Goal: Task Accomplishment & Management: Use online tool/utility

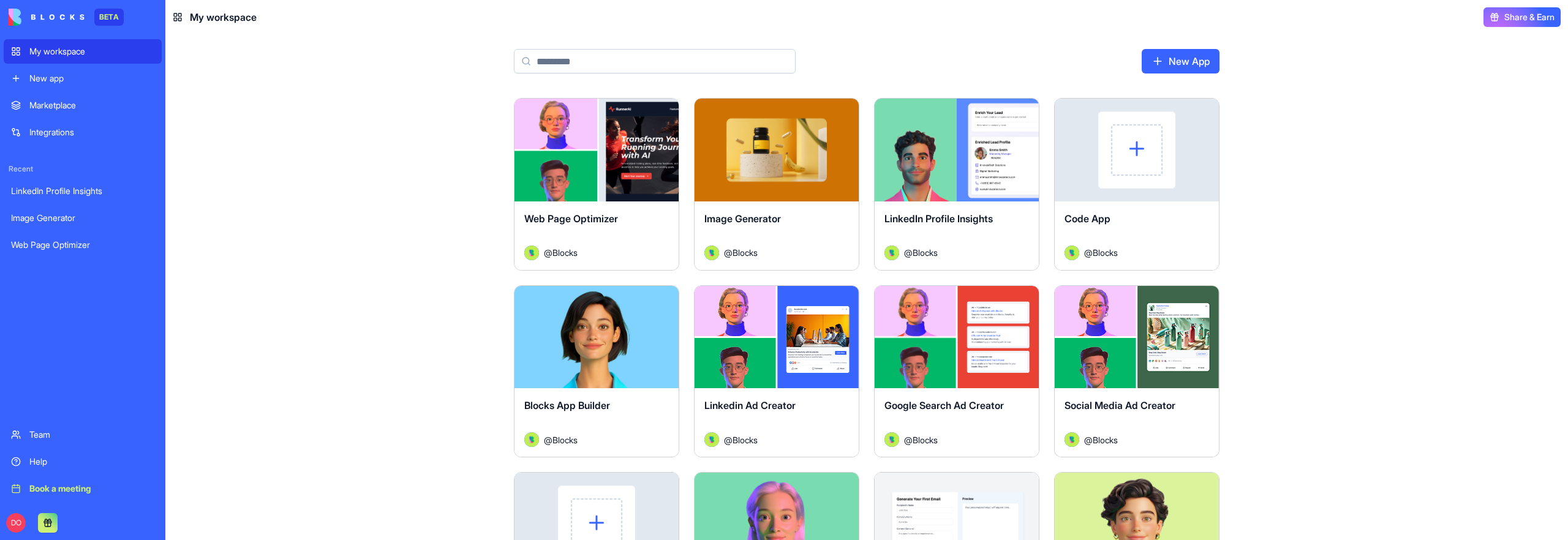
click at [55, 370] on div "Marketplace Integrations Recent LinkedIn Profile Insights Image Generator Web P…" at bounding box center [83, 256] width 158 height 327
click at [44, 433] on div "Team" at bounding box center [91, 435] width 125 height 12
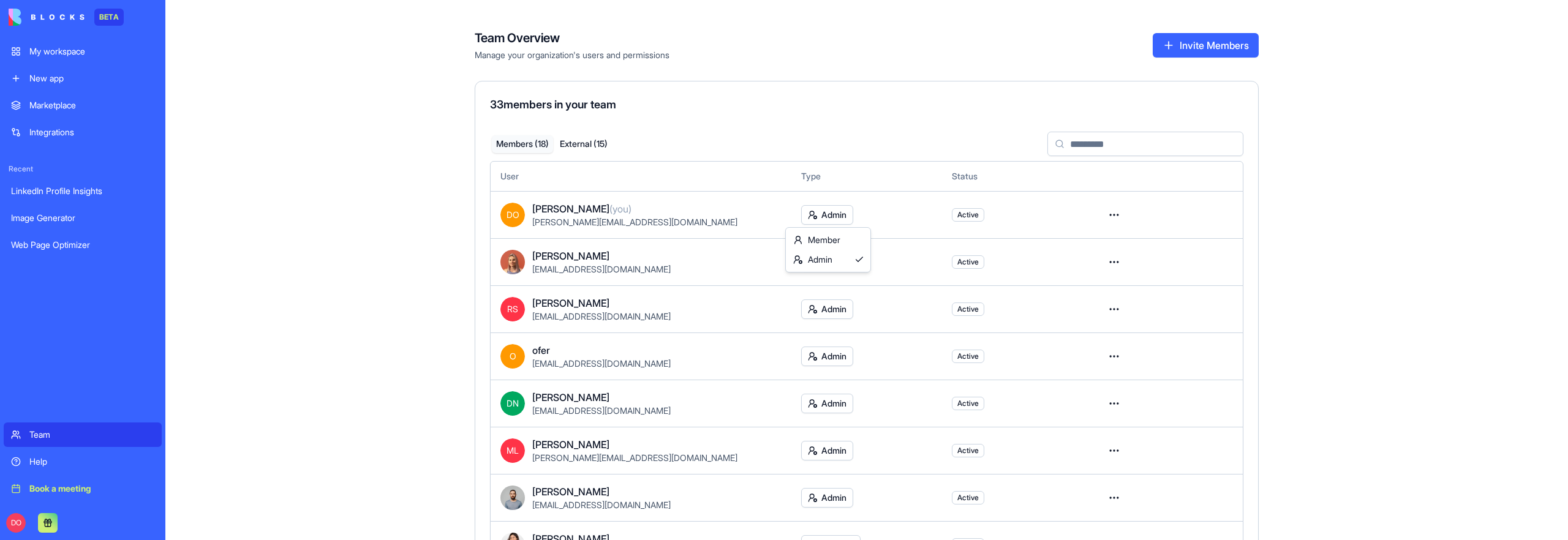
click at [833, 218] on html "BETA My workspace New app Marketplace Integrations Recent LinkedIn Profile Insi…" at bounding box center [784, 270] width 1568 height 540
click at [398, 290] on html "BETA My workspace New app Marketplace Integrations Recent LinkedIn Profile Insi…" at bounding box center [784, 270] width 1568 height 540
click at [831, 262] on html "BETA My workspace New app Marketplace Integrations Recent LinkedIn Profile Insi…" at bounding box center [784, 270] width 1568 height 540
click at [377, 272] on html "BETA My workspace New app Marketplace Integrations Recent LinkedIn Profile Insi…" at bounding box center [784, 270] width 1568 height 540
click at [592, 146] on button "External ( 15 )" at bounding box center [584, 144] width 61 height 18
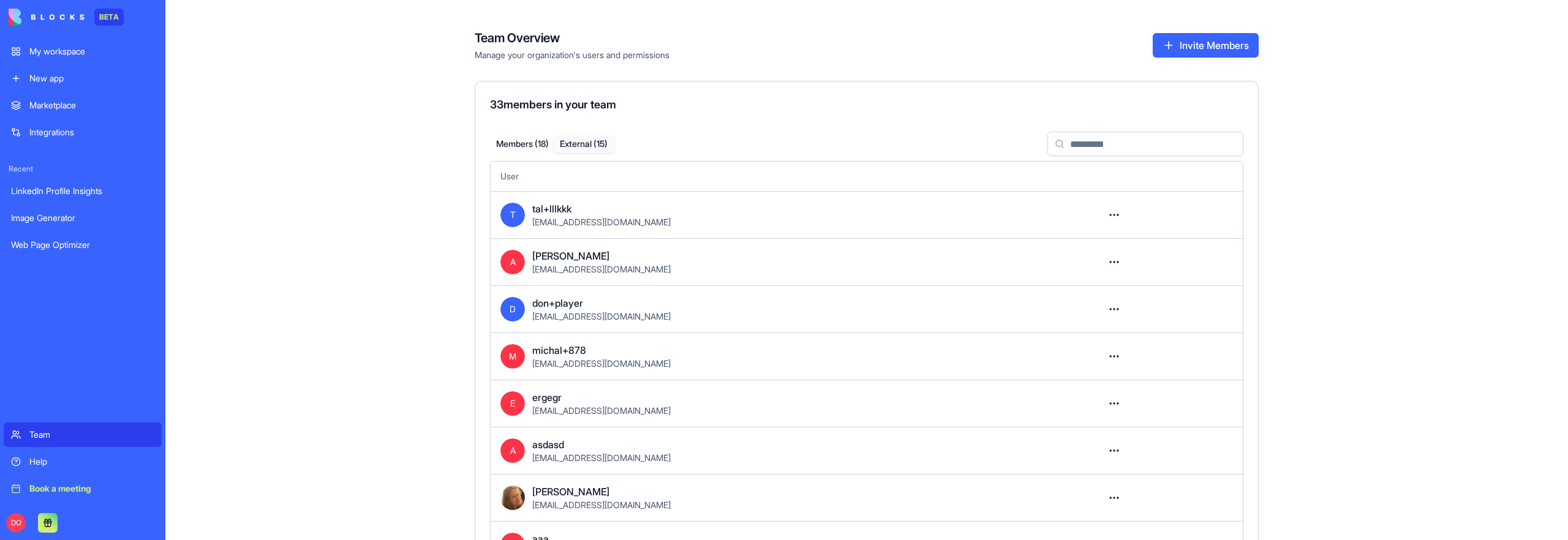
click at [526, 140] on button "Members ( 18 )" at bounding box center [523, 144] width 61 height 18
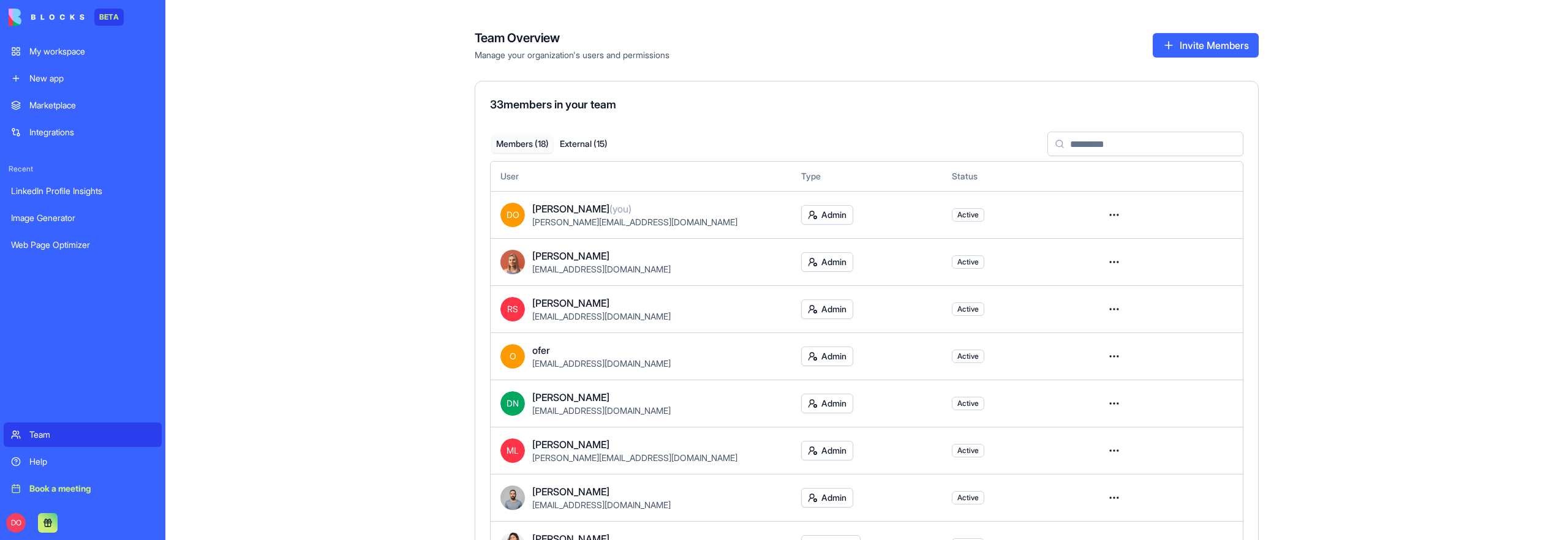
click at [428, 217] on div "Team Overview Manage your organization's users and permissions Invite Members 3…" at bounding box center [867, 270] width 1402 height 540
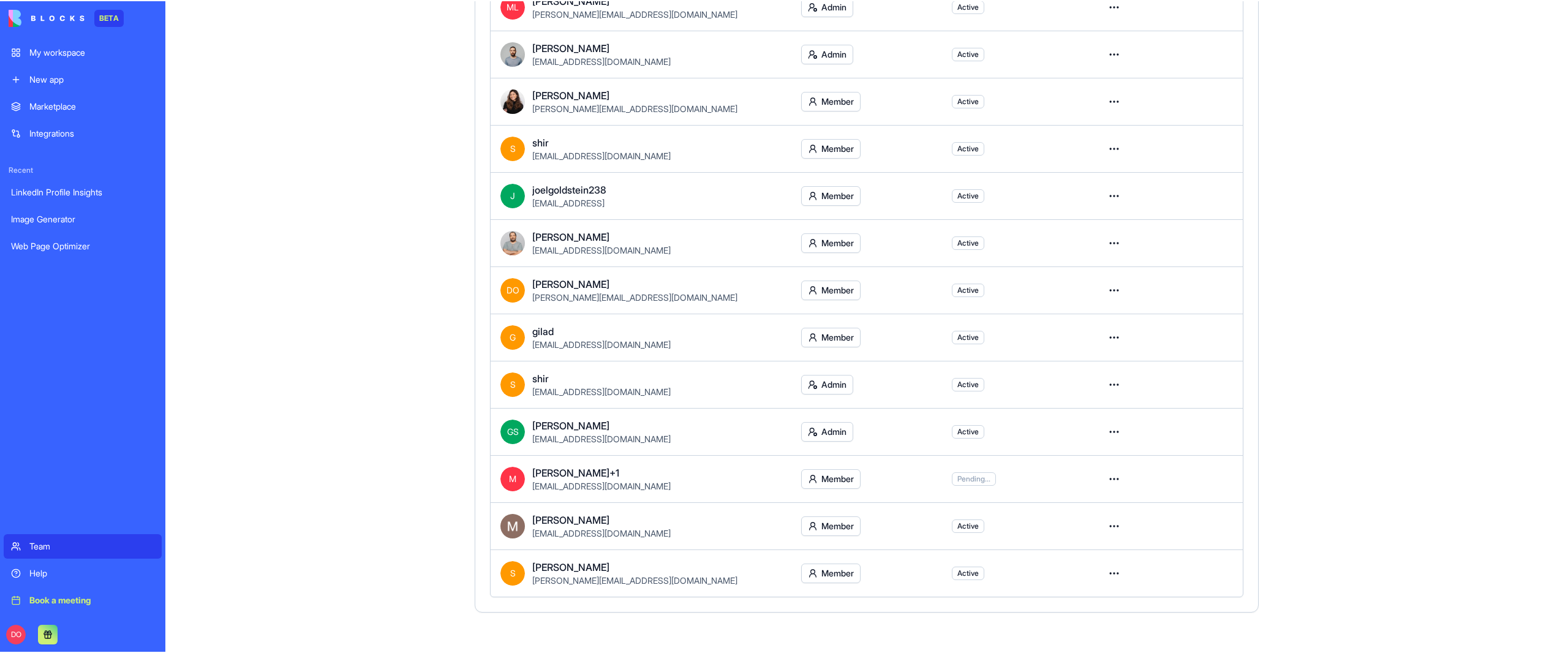
scroll to position [442, 0]
click at [1111, 481] on html "BETA My workspace New app Marketplace Integrations Recent LinkedIn Profile Insi…" at bounding box center [784, 326] width 1568 height 653
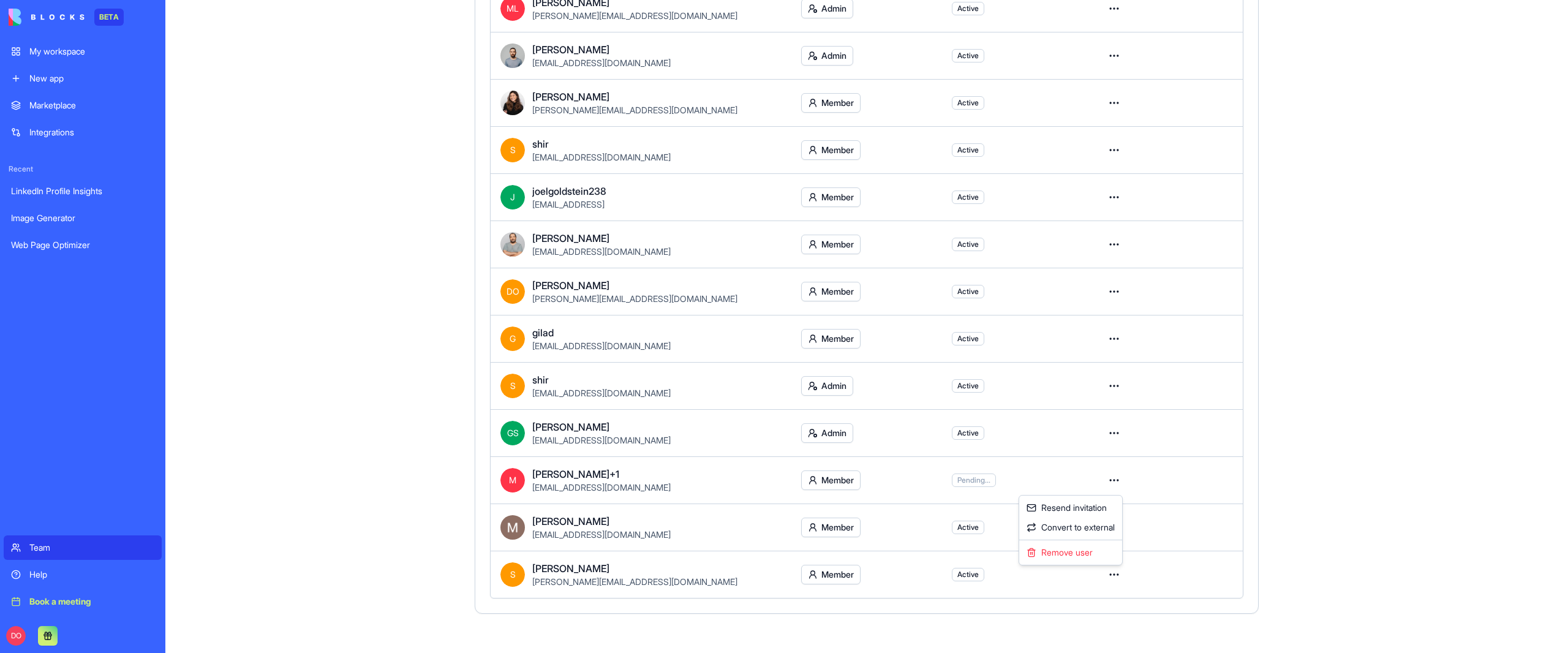
click at [1278, 445] on html "BETA My workspace New app Marketplace Integrations Recent LinkedIn Profile Insi…" at bounding box center [784, 326] width 1568 height 653
click at [1118, 430] on html "BETA My workspace New app Marketplace Integrations Recent LinkedIn Profile Insi…" at bounding box center [784, 326] width 1568 height 653
click at [1286, 425] on html "BETA My workspace New app Marketplace Integrations Recent LinkedIn Profile Insi…" at bounding box center [784, 326] width 1568 height 653
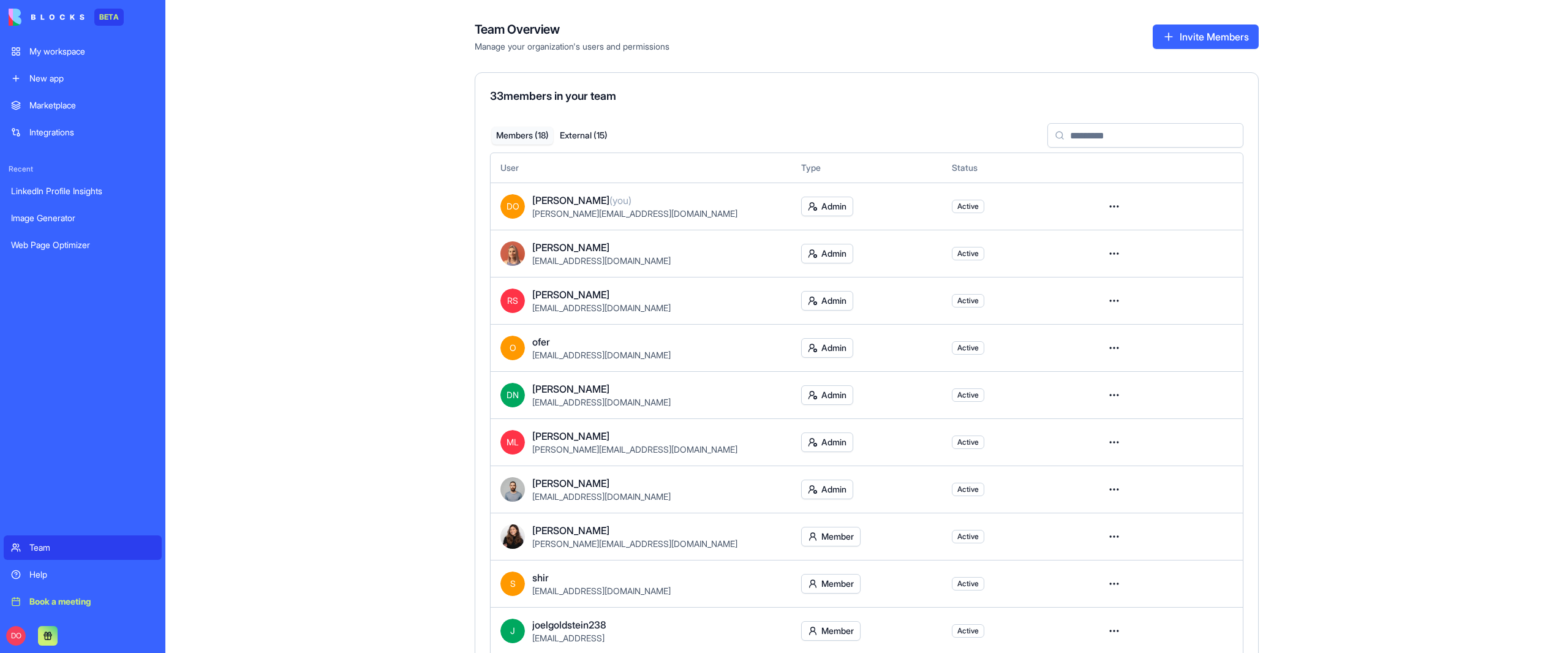
scroll to position [0, 0]
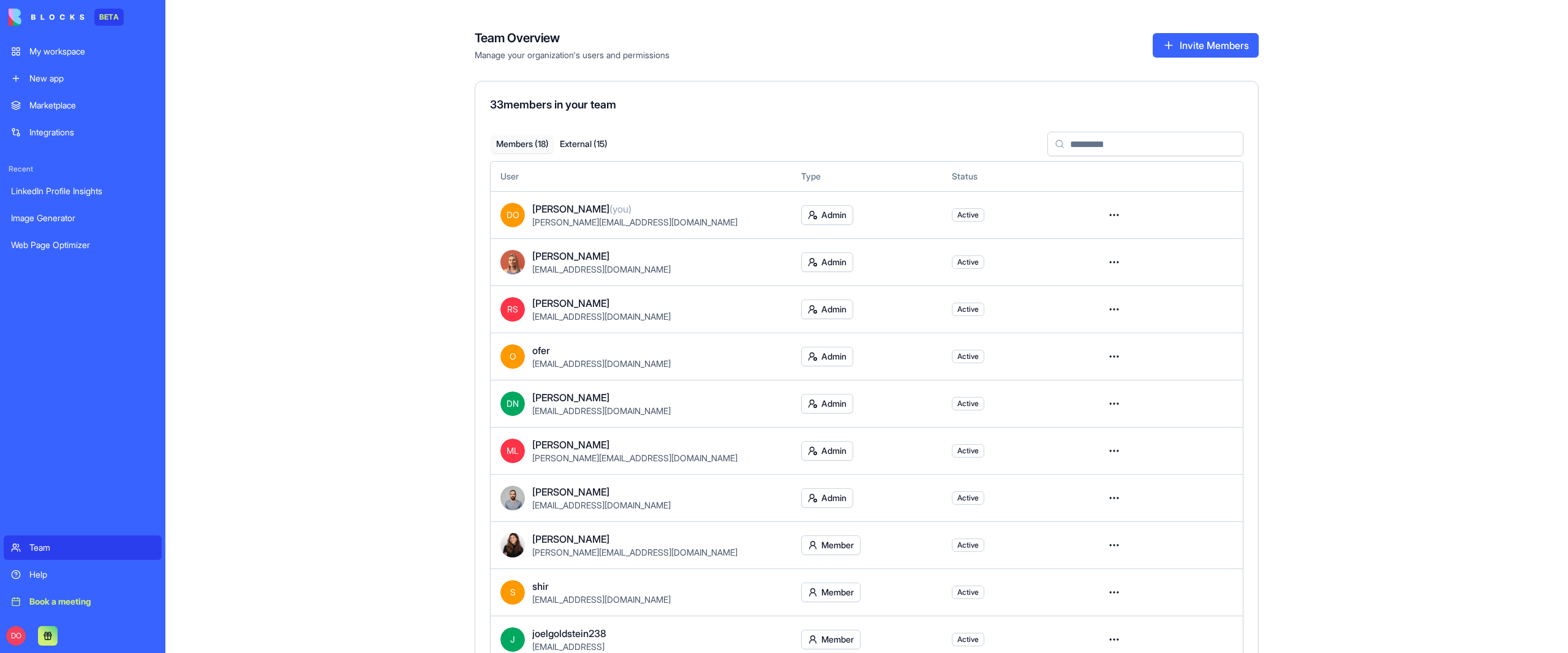
click at [821, 358] on html "BETA My workspace New app Marketplace Integrations Recent LinkedIn Profile Insi…" at bounding box center [784, 326] width 1568 height 653
click at [819, 379] on div "Member" at bounding box center [827, 381] width 79 height 19
click at [604, 148] on button "External ( 15 )" at bounding box center [584, 144] width 61 height 18
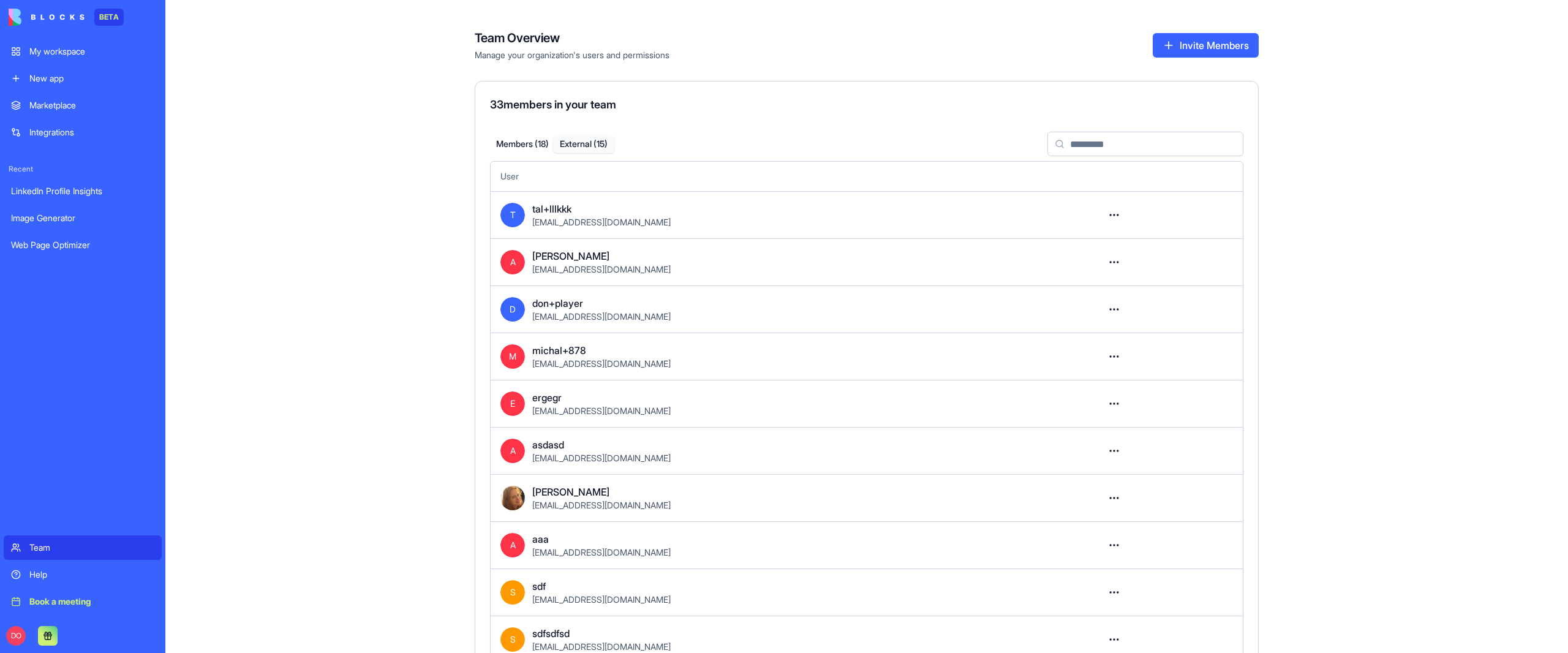
click at [1114, 213] on html "BETA My workspace New app Marketplace Integrations Recent LinkedIn Profile Insi…" at bounding box center [784, 326] width 1568 height 653
click at [1299, 260] on html "BETA My workspace New app Marketplace Integrations Recent LinkedIn Profile Insi…" at bounding box center [784, 326] width 1568 height 653
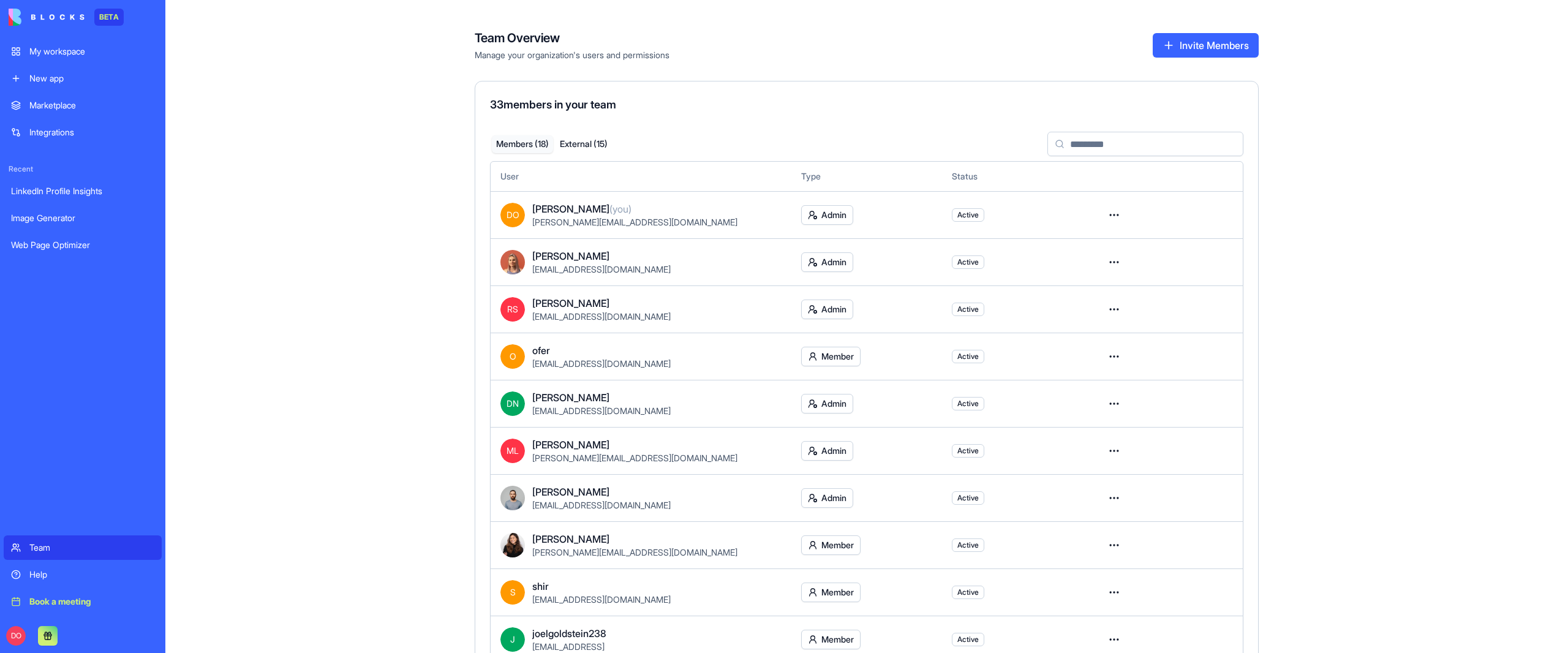
click at [529, 150] on button "Members ( 18 )" at bounding box center [523, 144] width 61 height 18
click at [419, 322] on div "Team Overview Manage your organization's users and permissions Invite Members 3…" at bounding box center [867, 326] width 1402 height 653
click at [100, 61] on link "My workspace" at bounding box center [83, 51] width 158 height 25
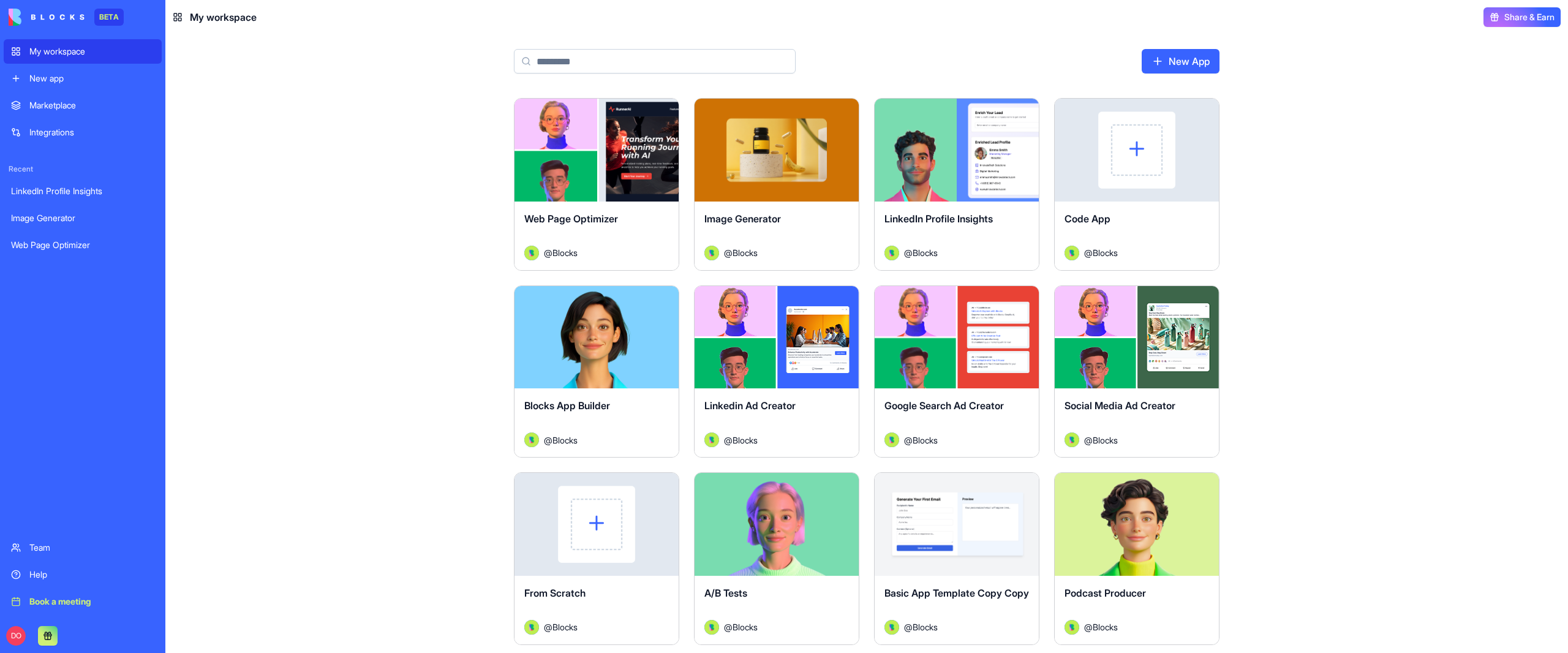
click at [73, 104] on div "Marketplace" at bounding box center [91, 105] width 125 height 12
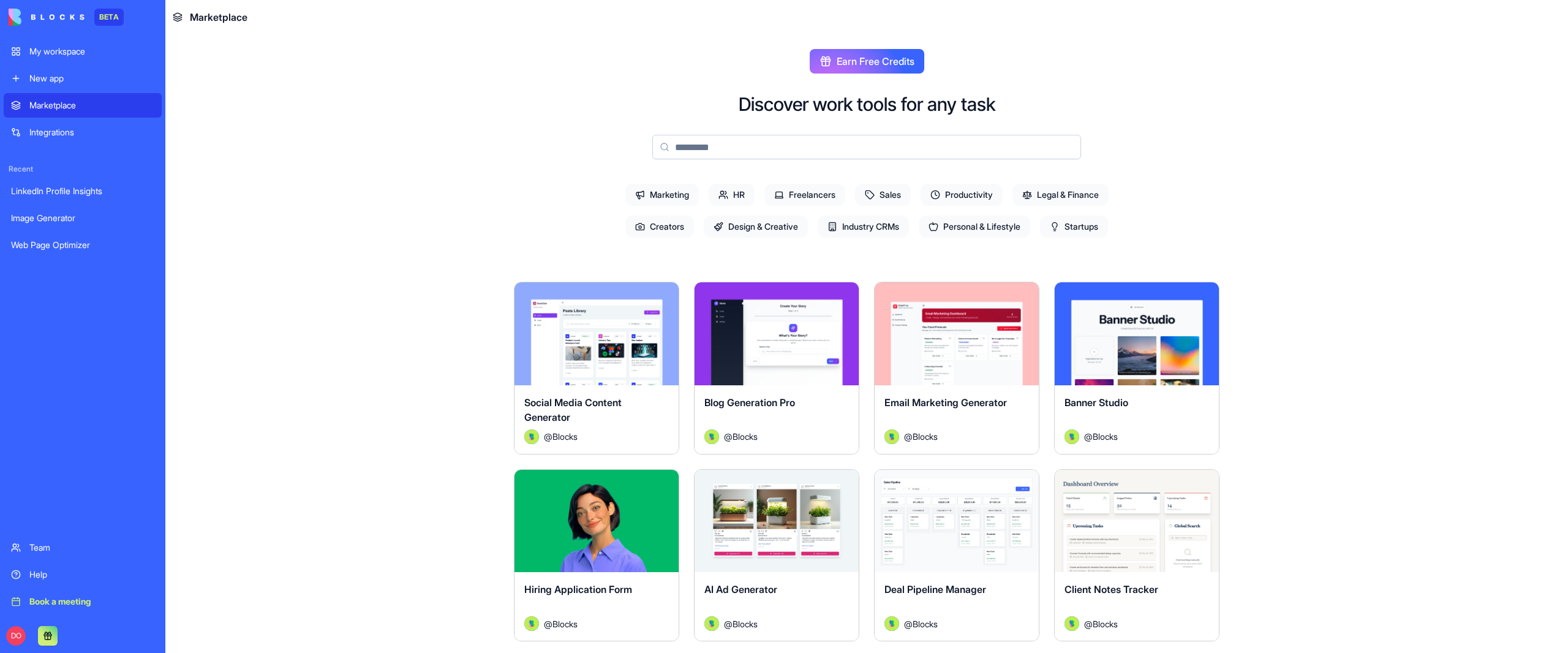
click at [81, 49] on div "My workspace" at bounding box center [91, 51] width 125 height 12
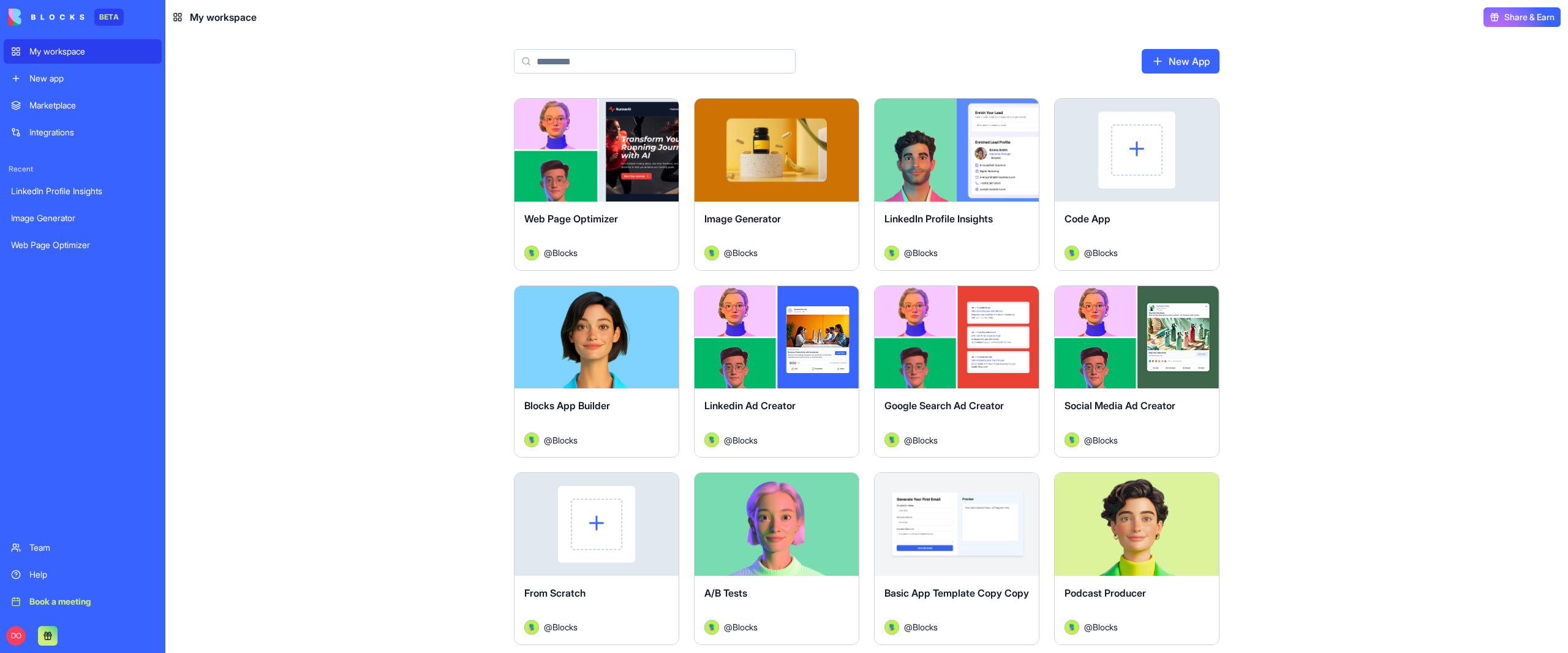
click at [74, 103] on div "Marketplace" at bounding box center [91, 105] width 125 height 12
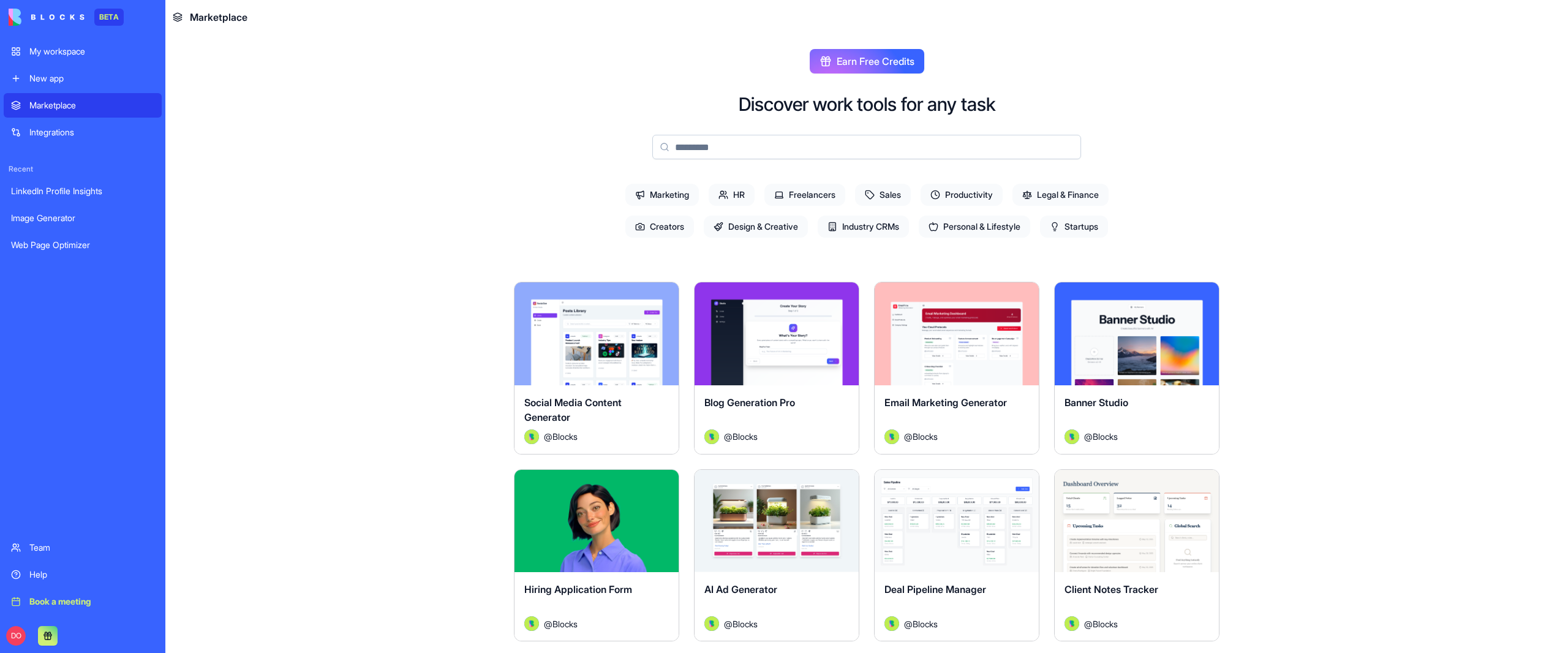
click at [846, 69] on button "Earn Free Credits" at bounding box center [867, 61] width 115 height 25
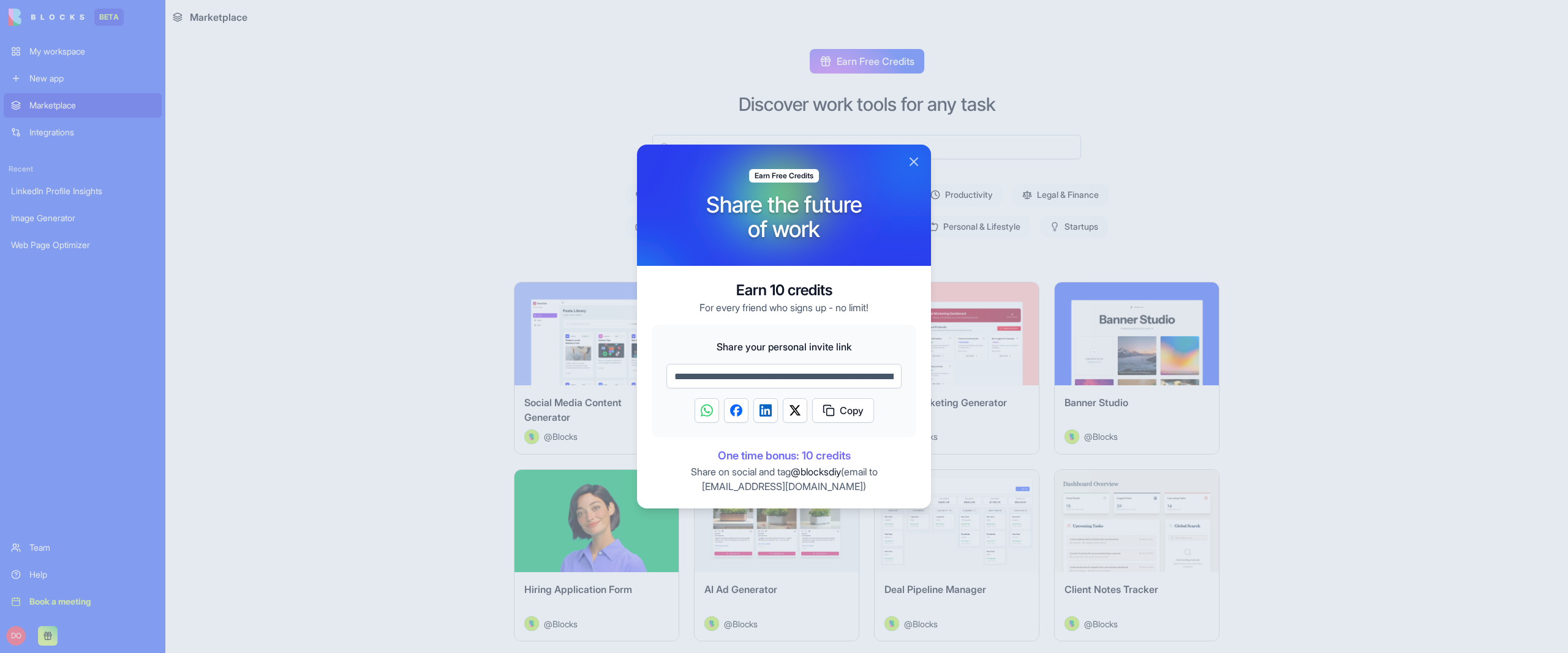
click at [918, 159] on button "Close" at bounding box center [914, 162] width 15 height 15
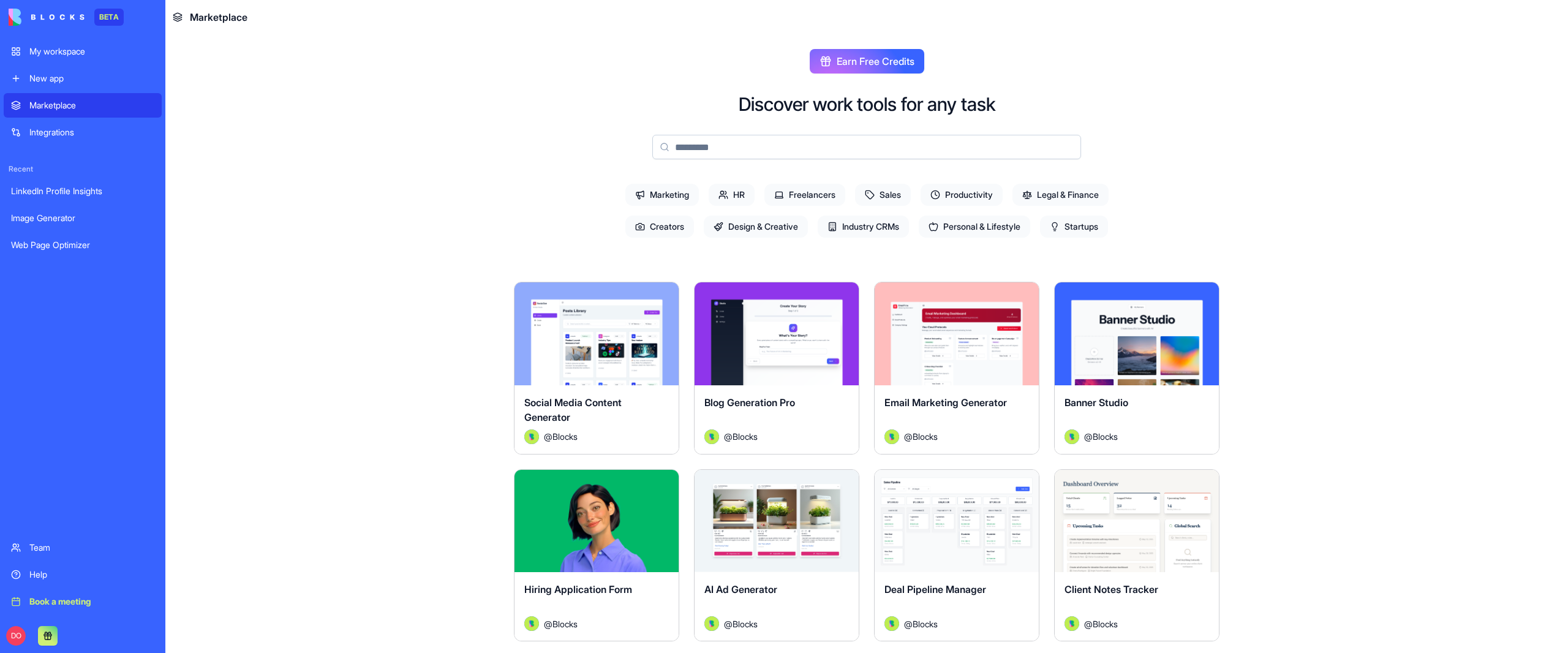
click at [54, 54] on div "My workspace" at bounding box center [91, 51] width 125 height 12
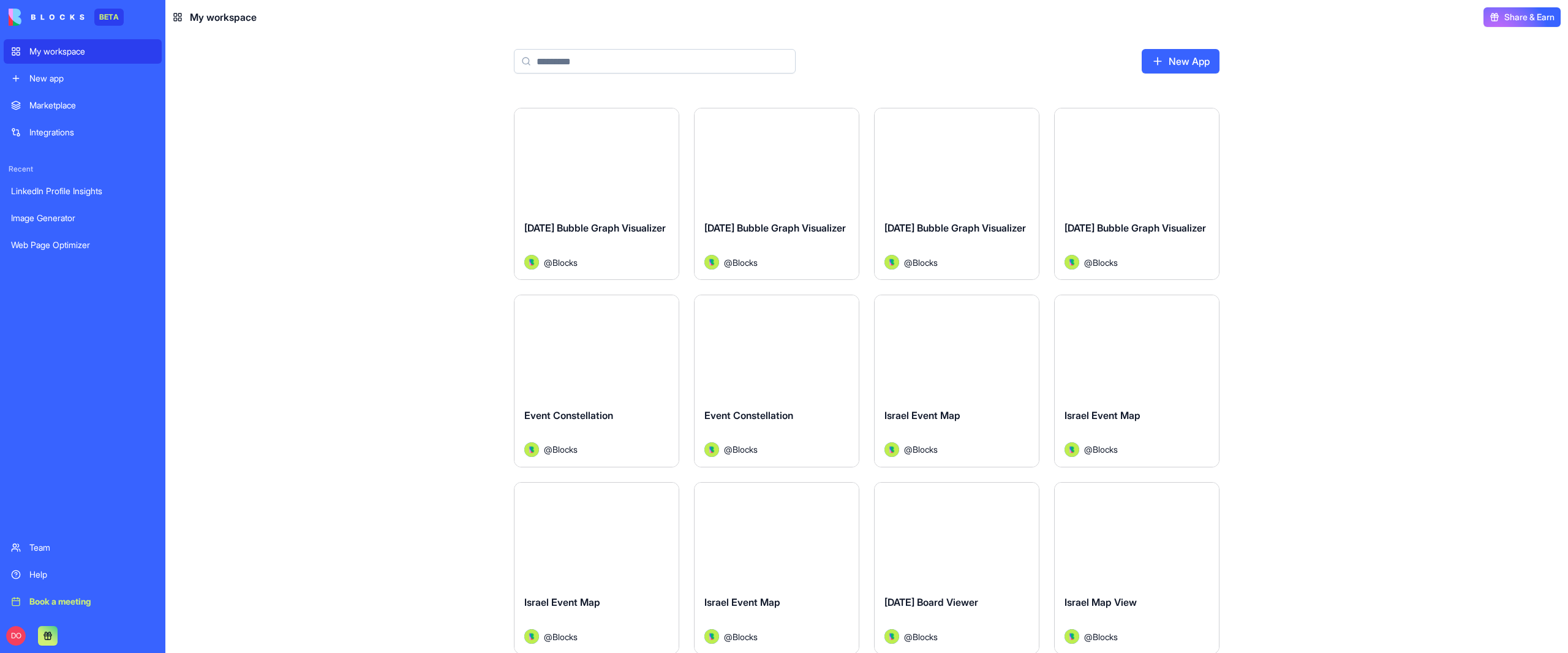
scroll to position [71872, 0]
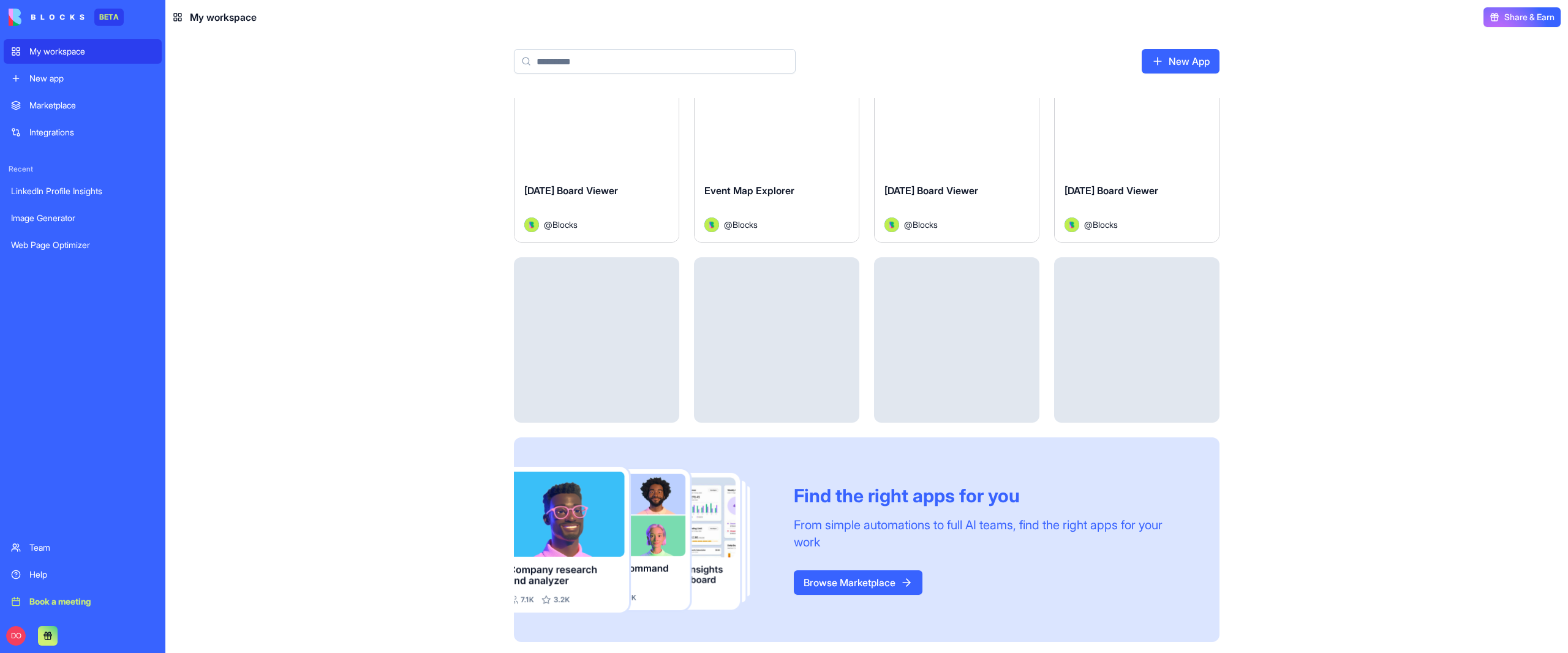
click at [204, 578] on main "New App Launch Web Page Optimizer @ Blocks Launch Image Generator @ Blocks Laun…" at bounding box center [867, 343] width 1402 height 618
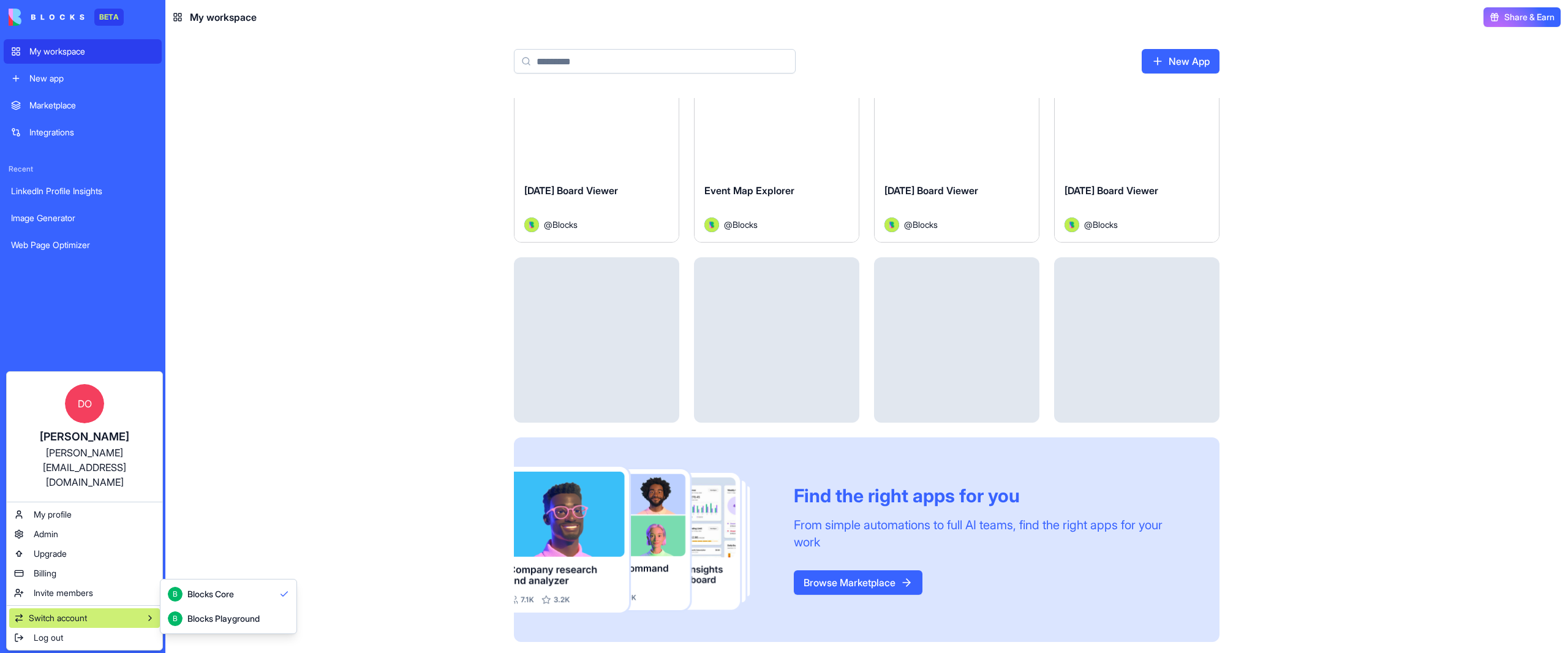
click at [236, 616] on div "Blocks Playground" at bounding box center [224, 618] width 72 height 12
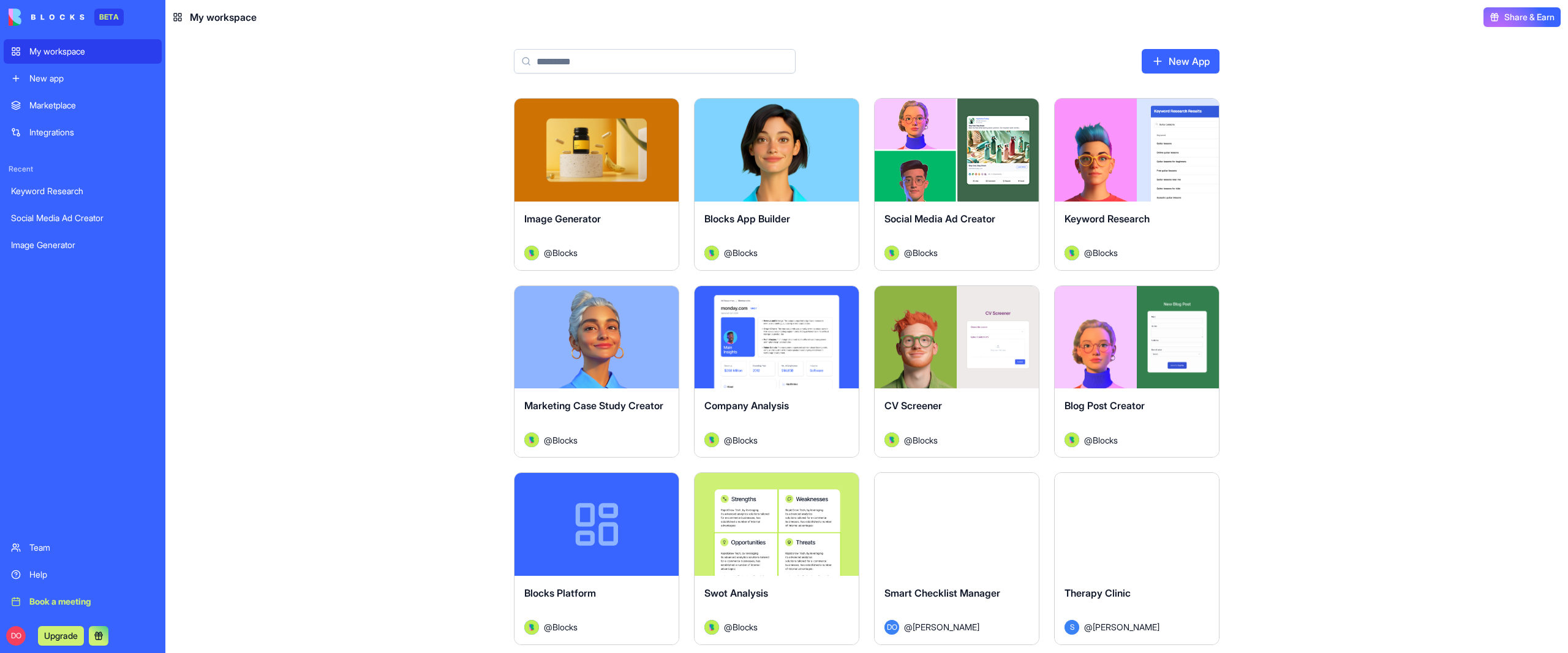
click at [1386, 232] on main "New App Launch Image Generator @ Blocks Launch Blocks App Builder @ Blocks Laun…" at bounding box center [867, 343] width 1402 height 618
click at [1410, 240] on main "New App Launch Image Generator @ Blocks Launch Blocks App Builder @ Blocks Laun…" at bounding box center [867, 343] width 1402 height 618
click at [1413, 240] on main "New App Launch Image Generator @ Blocks Launch Blocks App Builder @ Blocks Laun…" at bounding box center [867, 343] width 1402 height 618
click at [1315, 287] on main "New App Launch Image Generator @ Blocks Launch Blocks App Builder @ Blocks Laun…" at bounding box center [867, 343] width 1402 height 618
click at [1332, 231] on main "New App Launch Image Generator @ Blocks Launch Blocks App Builder @ Blocks Laun…" at bounding box center [867, 343] width 1402 height 618
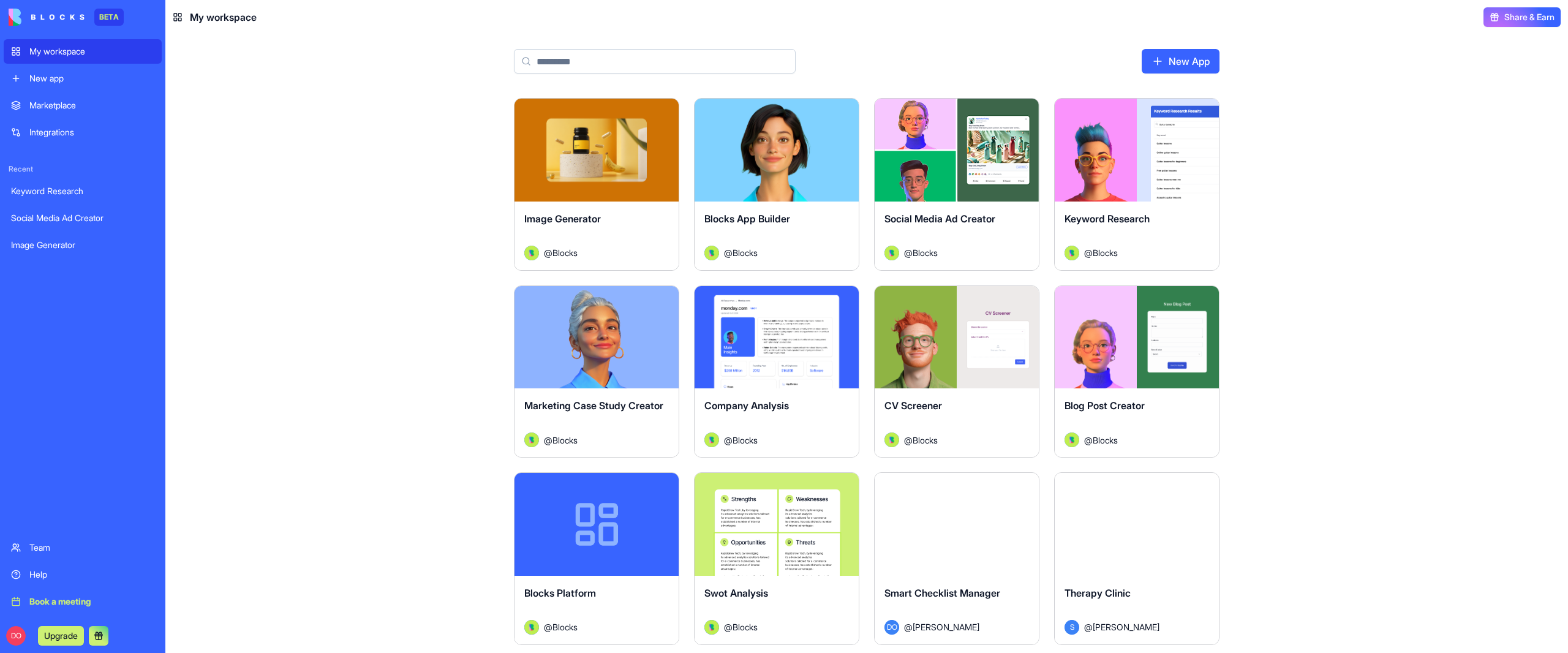
click at [1483, 248] on main "New App Launch Image Generator @ Blocks Launch Blocks App Builder @ Blocks Laun…" at bounding box center [867, 343] width 1402 height 618
click at [1491, 233] on main "New App Launch Image Generator @ Blocks Launch Blocks App Builder @ Blocks Laun…" at bounding box center [867, 343] width 1402 height 618
click at [1485, 248] on main "New App Launch Image Generator @ Blocks Launch Blocks App Builder @ Blocks Laun…" at bounding box center [867, 343] width 1402 height 618
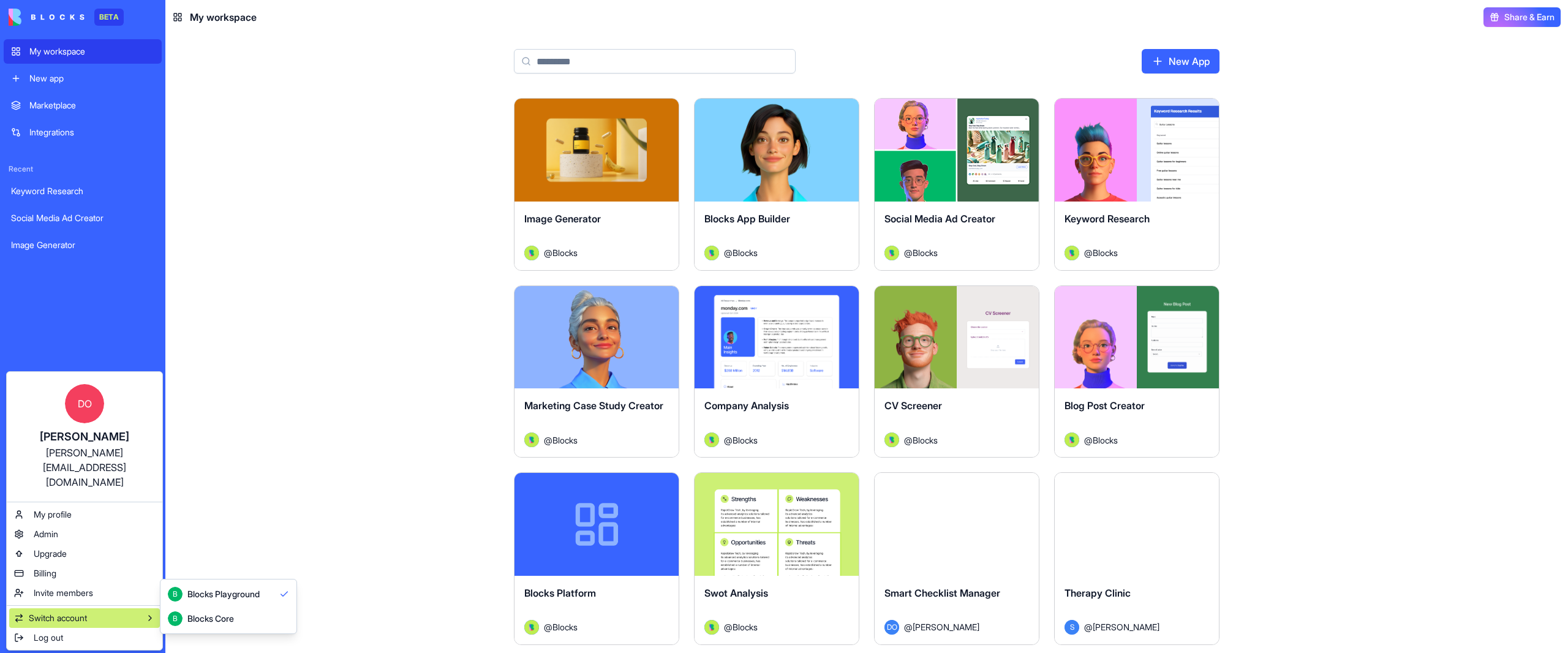
click at [221, 616] on div "Blocks Core" at bounding box center [211, 618] width 47 height 12
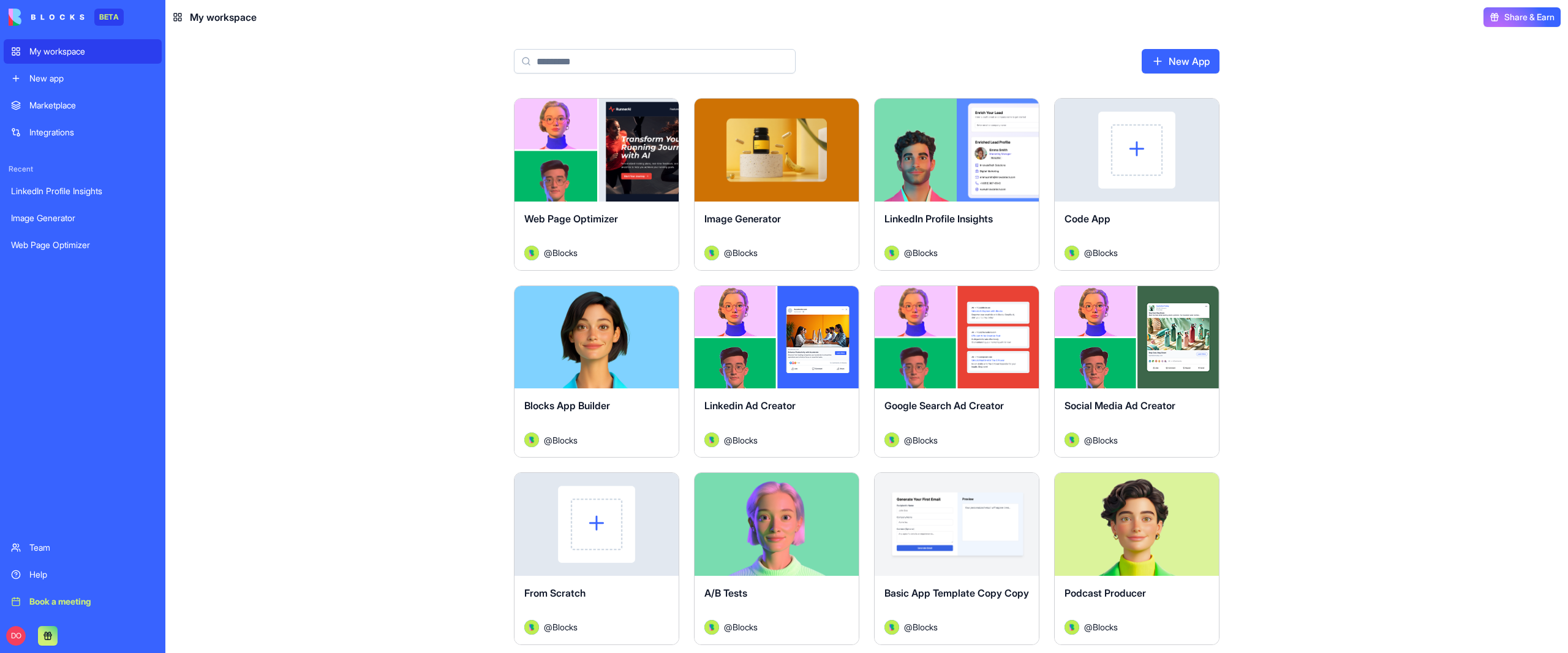
click at [407, 445] on main "New App Launch Web Page Optimizer @ Blocks Launch Image Generator @ Blocks Laun…" at bounding box center [867, 343] width 1402 height 618
click at [600, 55] on input at bounding box center [655, 61] width 282 height 25
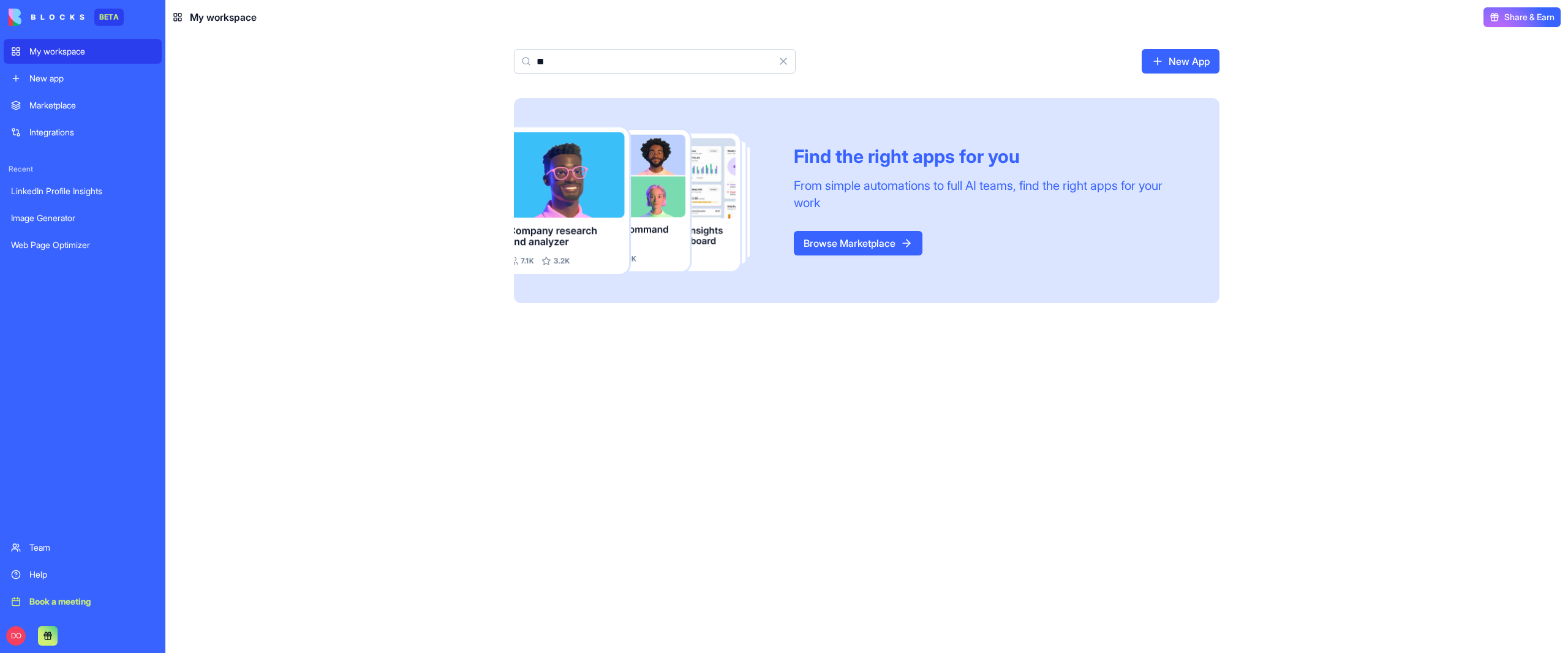
type input "*"
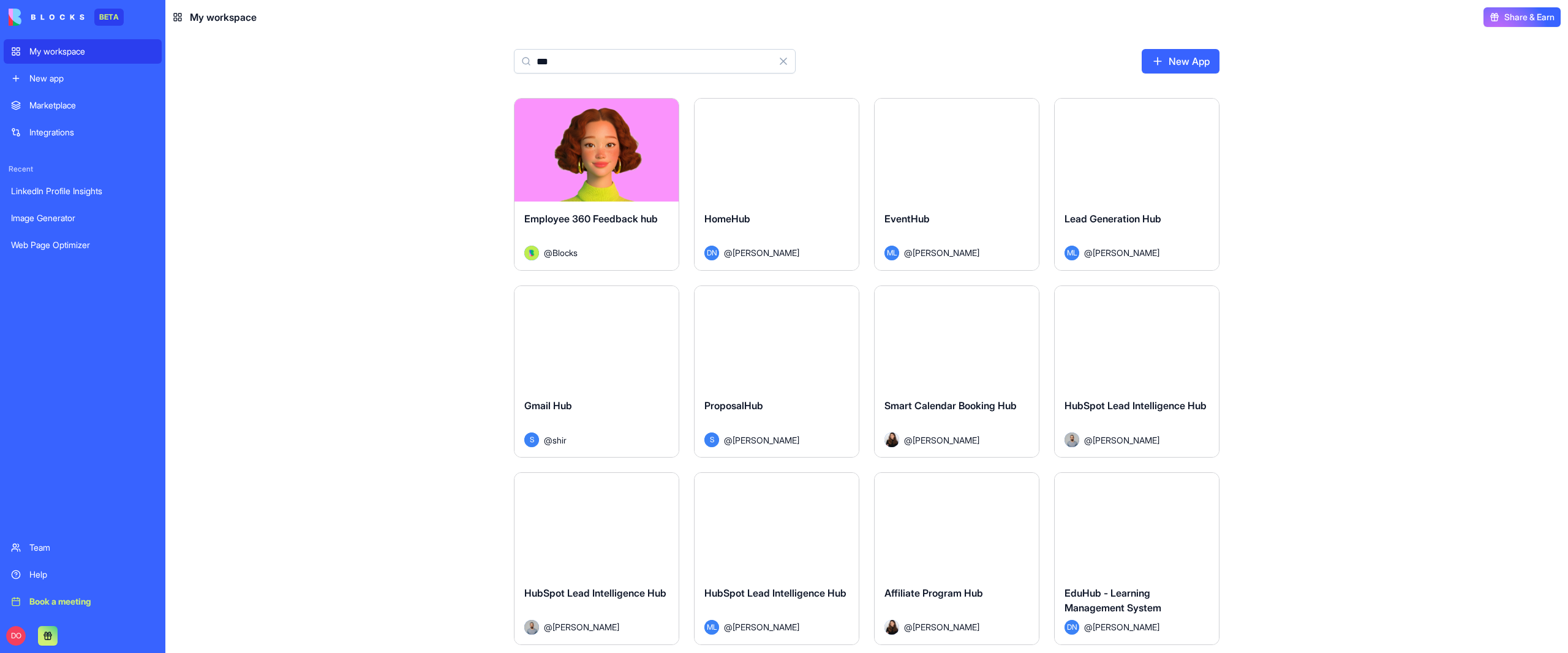
click at [586, 49] on input "***" at bounding box center [655, 61] width 282 height 25
click at [586, 58] on input "***" at bounding box center [655, 61] width 282 height 25
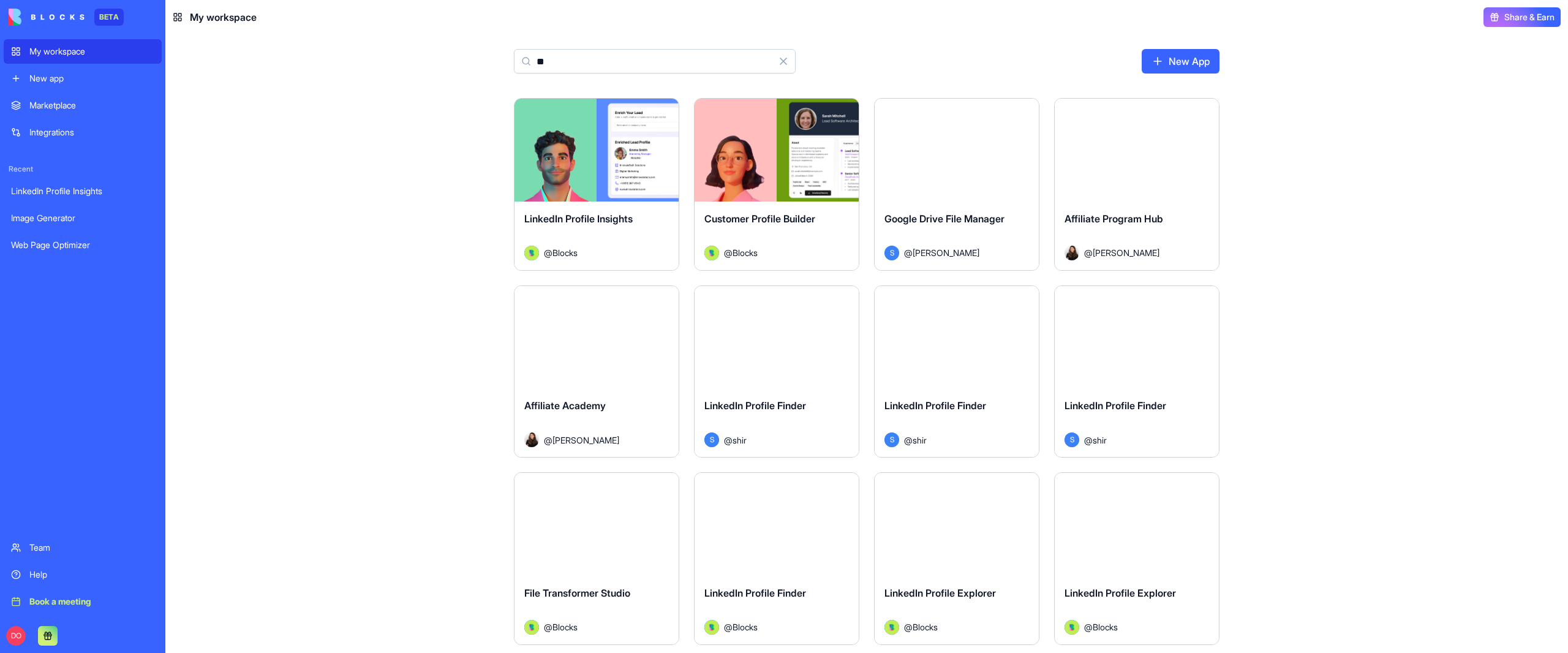
type input "*"
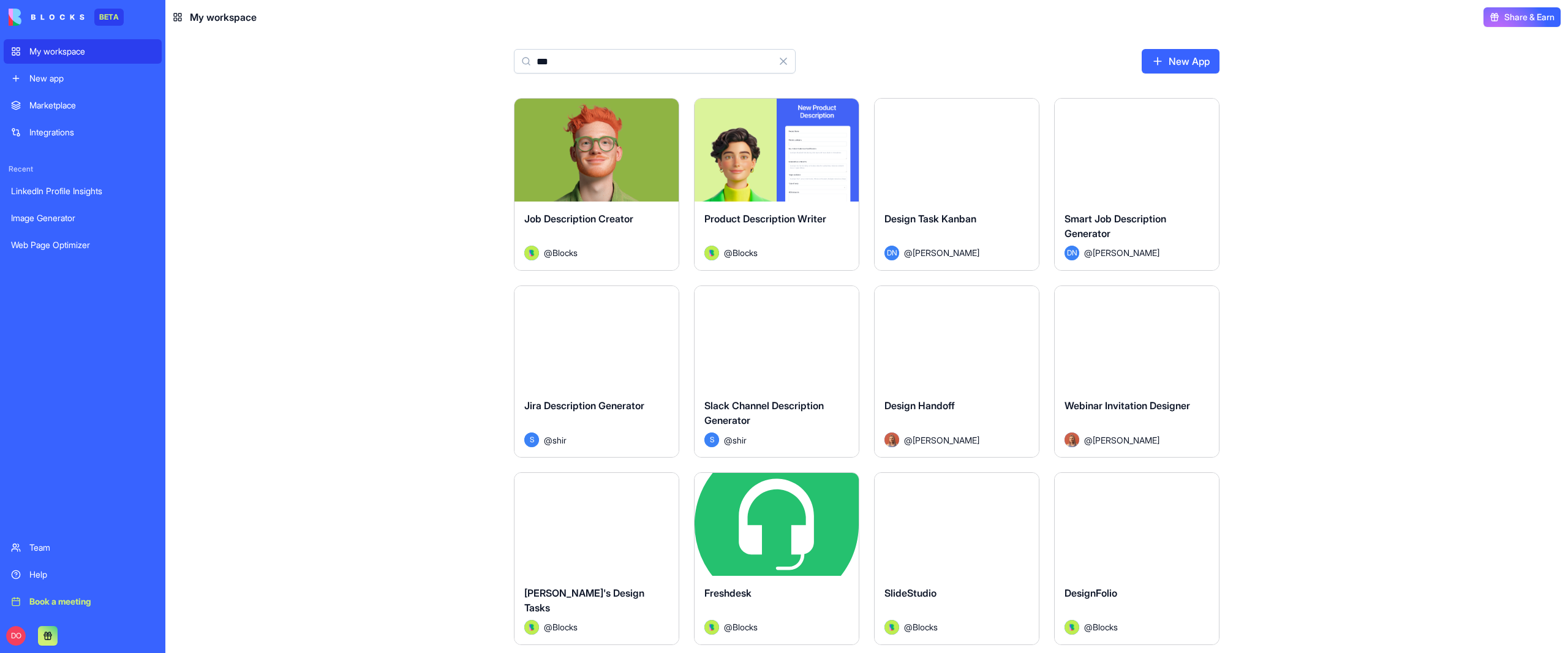
type input "***"
click at [950, 337] on button "Launch" at bounding box center [957, 337] width 92 height 25
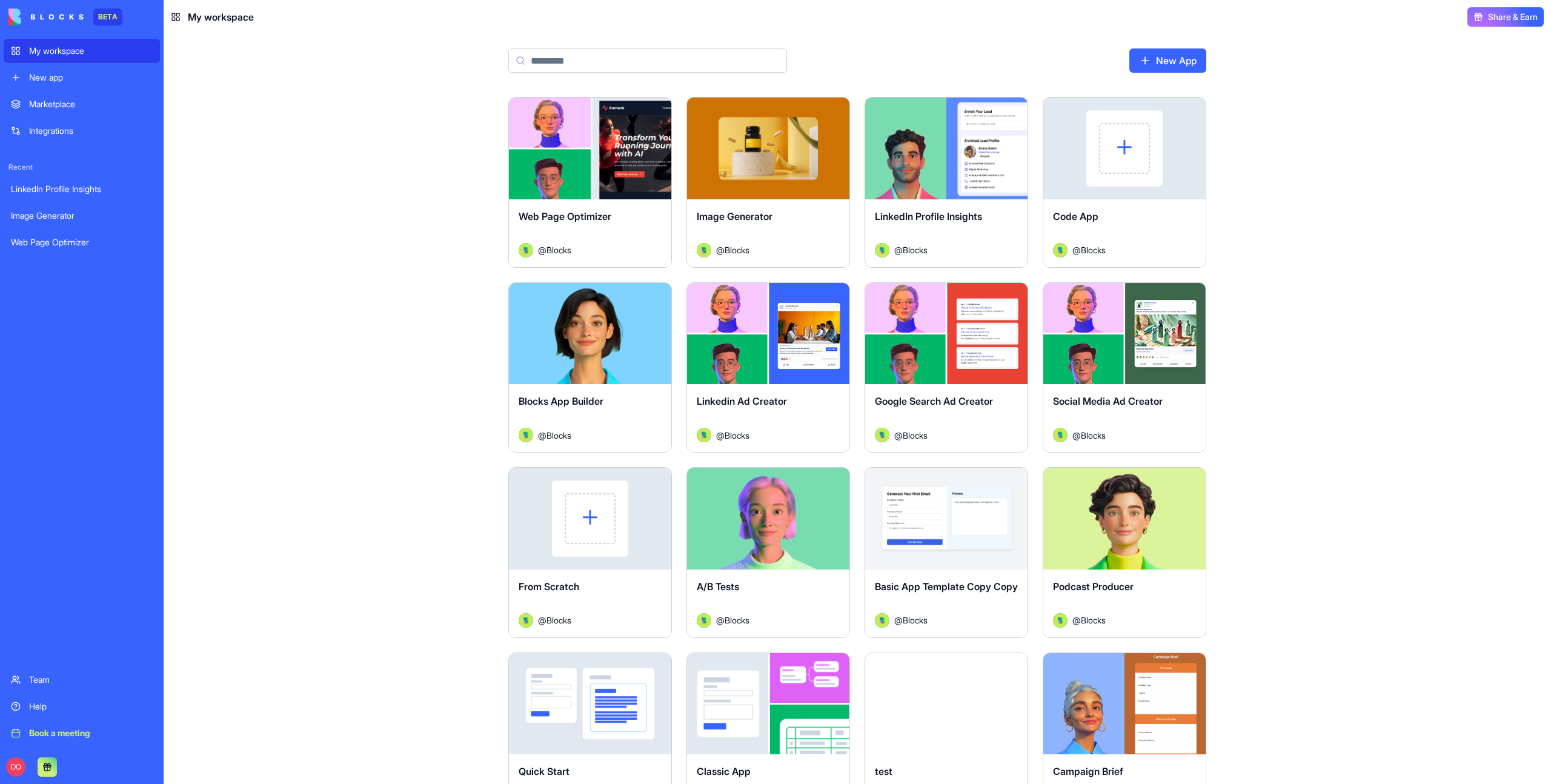
click at [1529, 18] on span "Share & Earn" at bounding box center [1513, 17] width 50 height 12
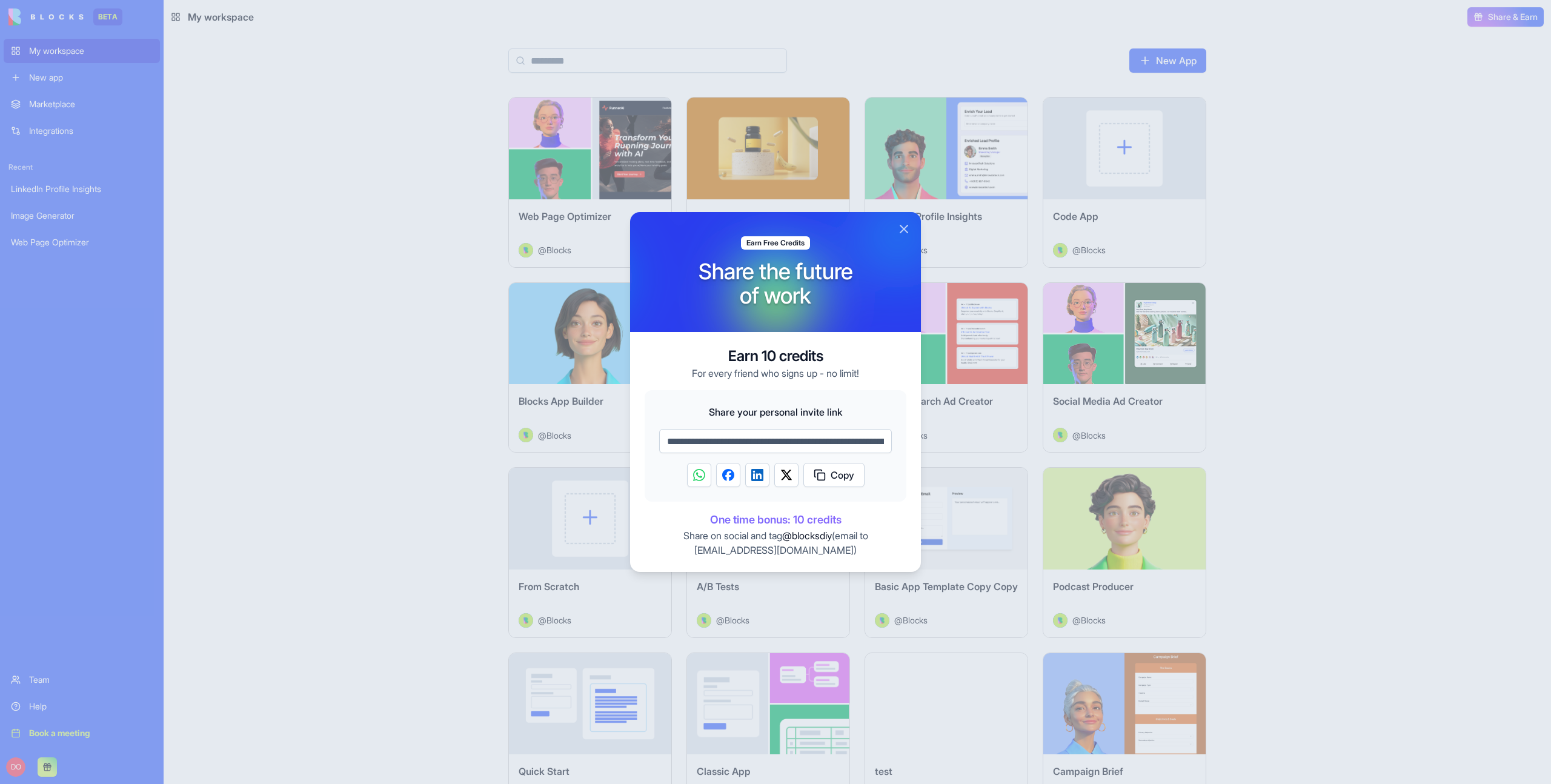
click at [903, 231] on button "Close" at bounding box center [904, 229] width 15 height 15
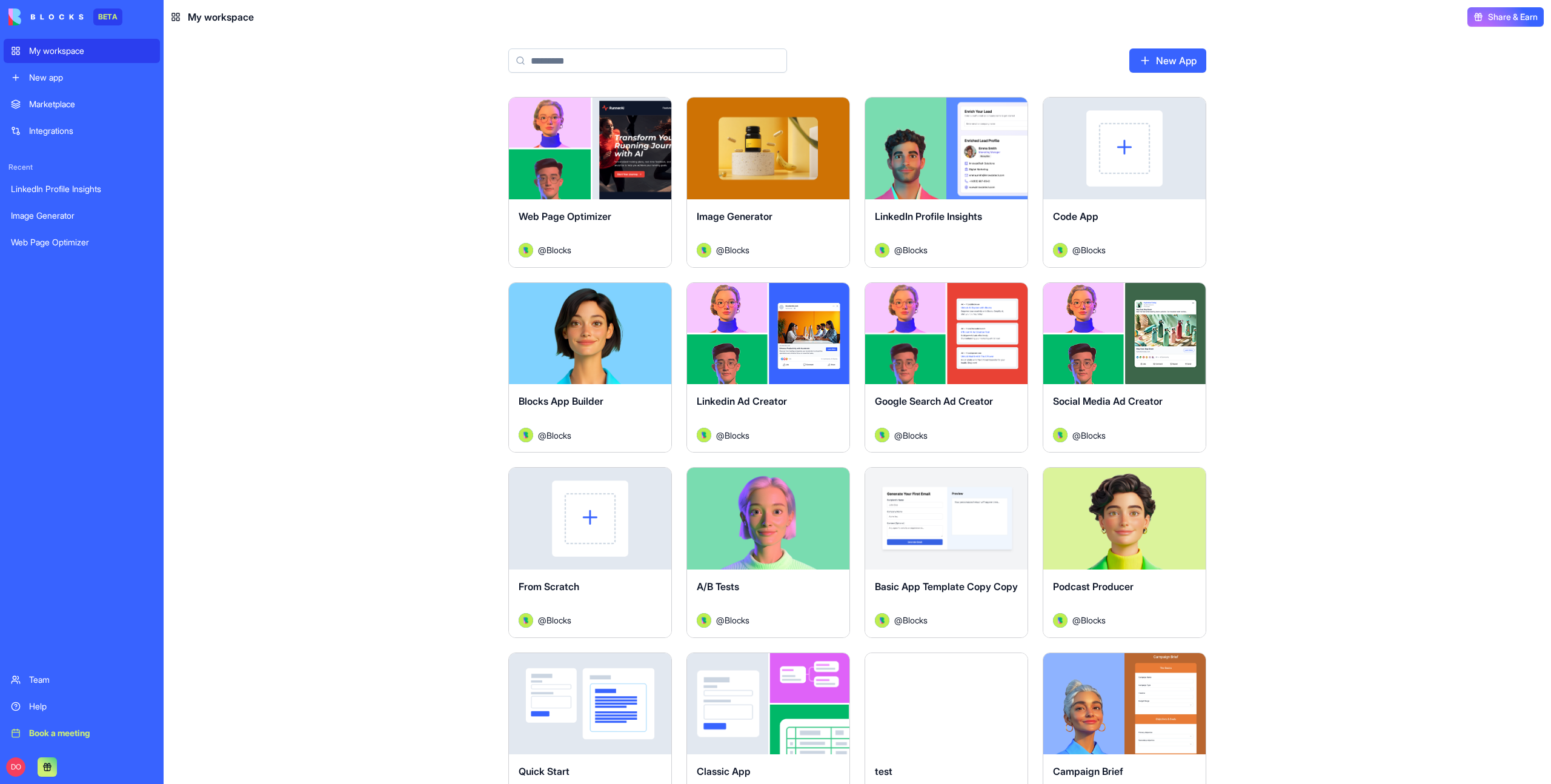
click at [1418, 256] on main "New App Launch Web Page Optimizer @ Blocks Launch Image Generator @ Blocks Laun…" at bounding box center [857, 409] width 1387 height 750
